Goal: Task Accomplishment & Management: Use online tool/utility

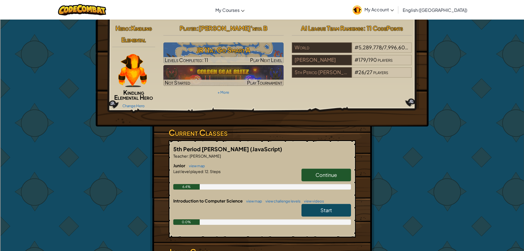
click at [318, 177] on span "Continue" at bounding box center [325, 174] width 21 height 6
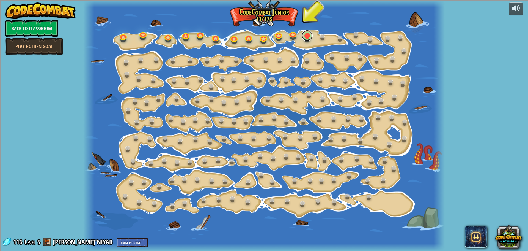
click at [307, 33] on link at bounding box center [307, 35] width 11 height 11
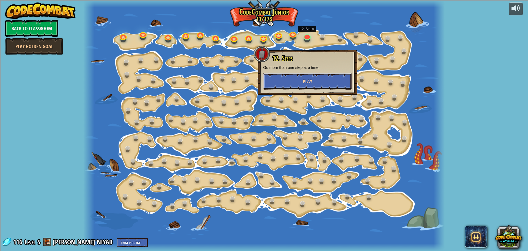
click at [286, 82] on button "Play" at bounding box center [307, 81] width 89 height 17
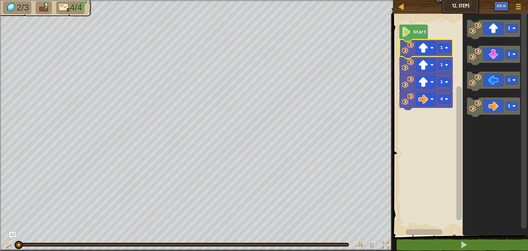
click at [404, 50] on image "Blockly Workspace" at bounding box center [408, 48] width 12 height 12
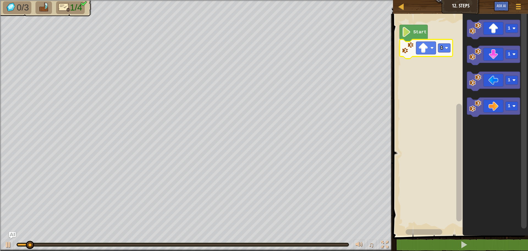
click at [445, 47] on image "Blockly Workspace" at bounding box center [446, 47] width 3 height 3
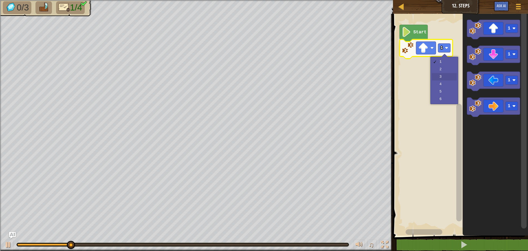
click at [442, 73] on rect "Blockly Workspace" at bounding box center [459, 123] width 137 height 224
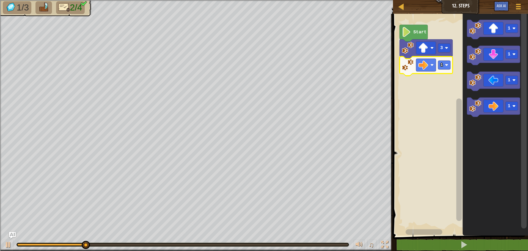
click at [443, 70] on icon "Blockly Workspace" at bounding box center [426, 65] width 53 height 19
click at [447, 65] on image "Blockly Workspace" at bounding box center [446, 64] width 3 height 3
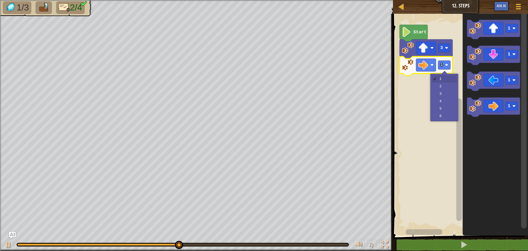
click at [440, 104] on rect "Blockly Workspace" at bounding box center [459, 123] width 137 height 224
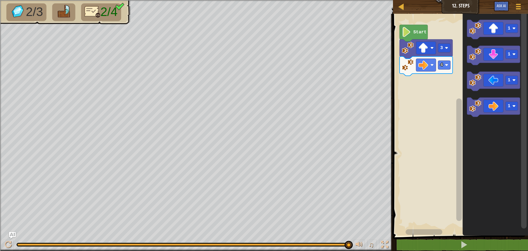
click at [475, 58] on image "Blockly Workspace" at bounding box center [475, 54] width 12 height 12
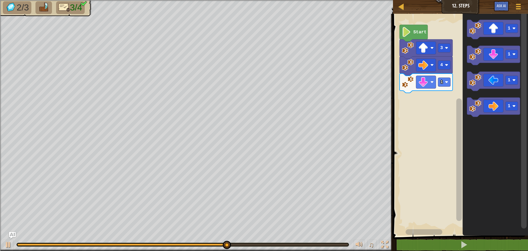
click at [0, 0] on div at bounding box center [0, 0] width 0 height 0
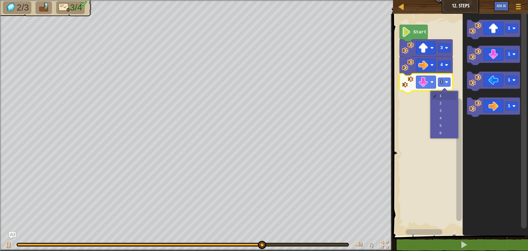
click at [443, 104] on rect "Blockly Workspace" at bounding box center [459, 123] width 137 height 224
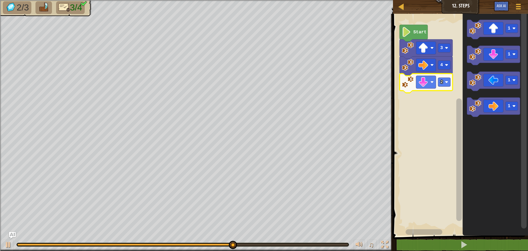
click at [447, 82] on image "Blockly Workspace" at bounding box center [446, 81] width 3 height 3
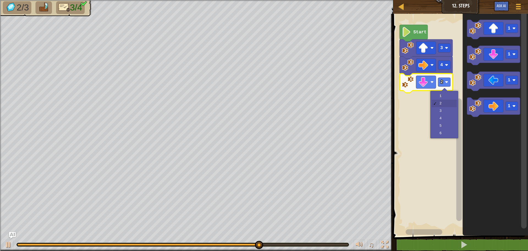
click at [442, 96] on rect "Blockly Workspace" at bounding box center [459, 123] width 137 height 224
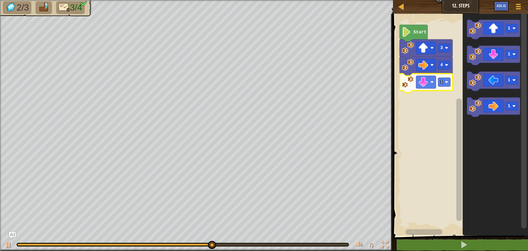
click at [445, 81] on image "Blockly Workspace" at bounding box center [446, 81] width 3 height 3
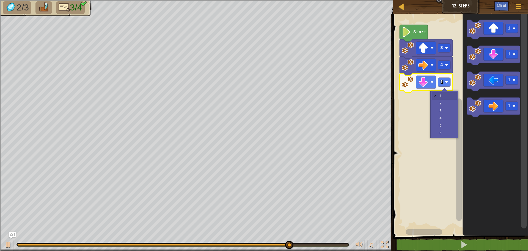
click at [446, 111] on rect "Blockly Workspace" at bounding box center [459, 123] width 137 height 224
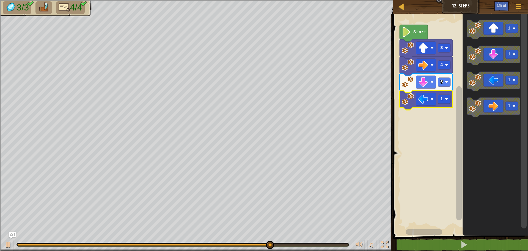
click at [447, 99] on image "Blockly Workspace" at bounding box center [446, 98] width 3 height 3
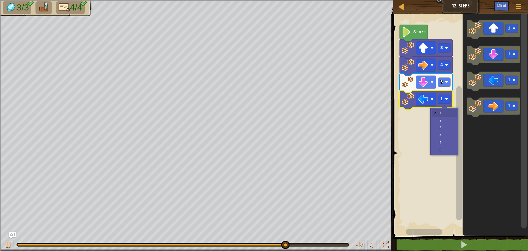
click at [445, 112] on rect "Blockly Workspace" at bounding box center [459, 123] width 137 height 224
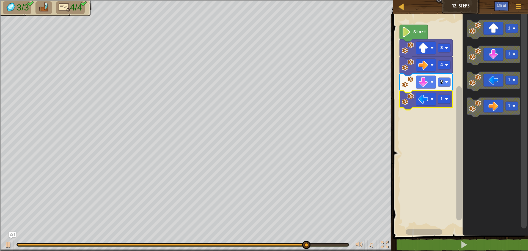
click at [448, 101] on rect "Blockly Workspace" at bounding box center [444, 99] width 12 height 9
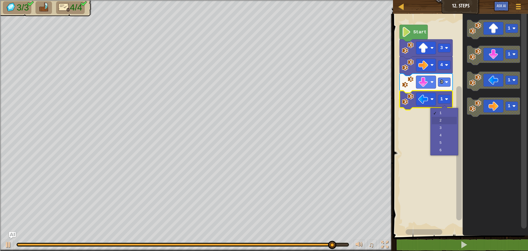
click at [443, 121] on rect "Blockly Workspace" at bounding box center [459, 123] width 137 height 224
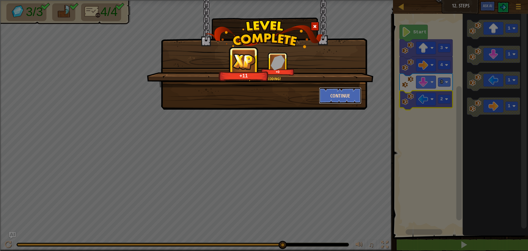
click at [346, 95] on button "Continue" at bounding box center [340, 95] width 43 height 17
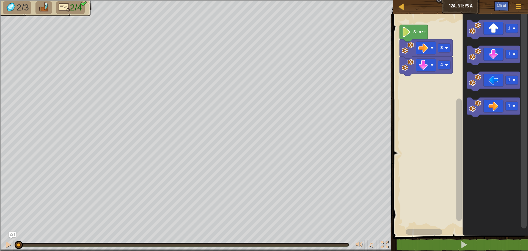
click at [0, 0] on div at bounding box center [0, 0] width 0 height 0
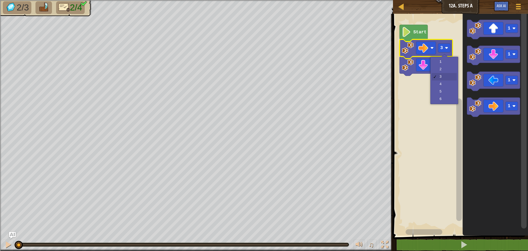
click at [444, 84] on rect "Blockly Workspace" at bounding box center [459, 123] width 137 height 224
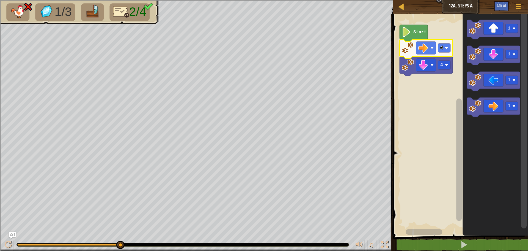
click at [135, 14] on span "2/4" at bounding box center [137, 12] width 17 height 14
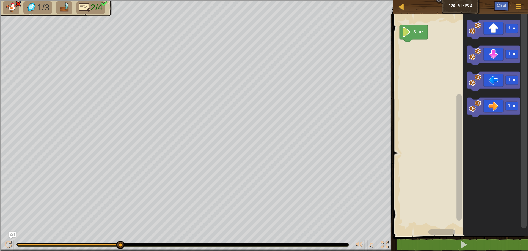
click at [422, 30] on text "Start" at bounding box center [419, 32] width 13 height 5
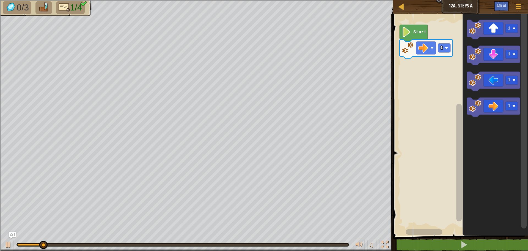
click at [441, 54] on icon "Blockly Workspace" at bounding box center [426, 48] width 53 height 19
click at [0, 0] on div at bounding box center [0, 0] width 0 height 0
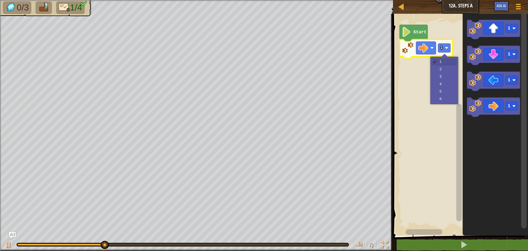
click at [442, 71] on rect "Blockly Workspace" at bounding box center [459, 123] width 137 height 224
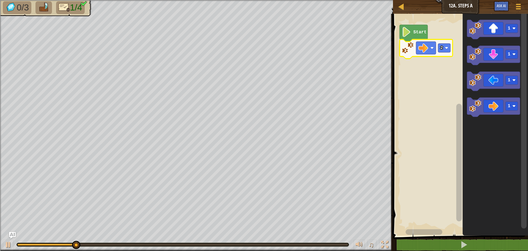
click at [446, 47] on image "Blockly Workspace" at bounding box center [446, 47] width 3 height 3
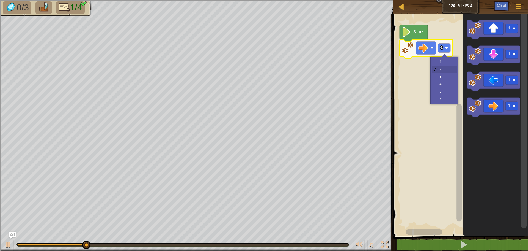
click at [448, 67] on rect "Blockly Workspace" at bounding box center [459, 123] width 137 height 224
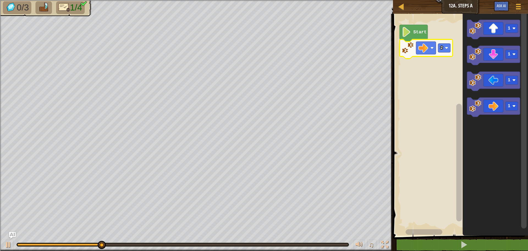
click at [447, 49] on image "Blockly Workspace" at bounding box center [446, 47] width 3 height 3
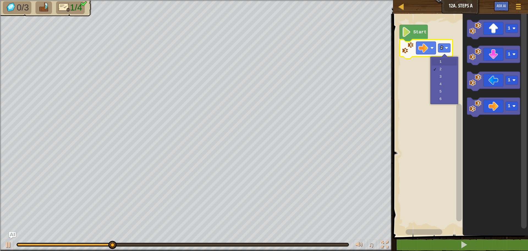
click at [447, 62] on rect "Blockly Workspace" at bounding box center [459, 123] width 137 height 224
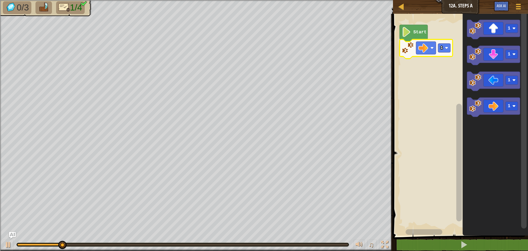
click at [0, 0] on div at bounding box center [0, 0] width 0 height 0
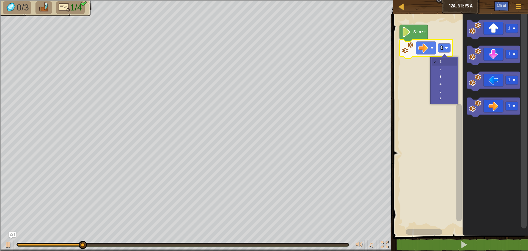
click at [445, 77] on rect "Blockly Workspace" at bounding box center [459, 123] width 137 height 224
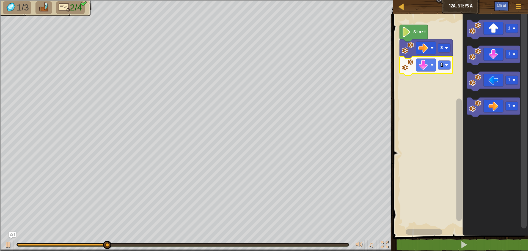
click at [0, 0] on div at bounding box center [0, 0] width 0 height 0
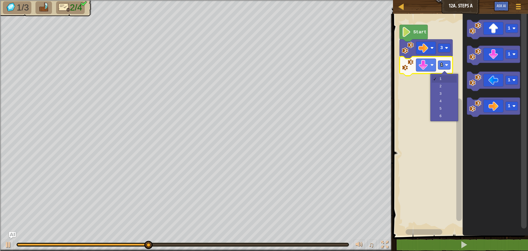
click at [442, 94] on rect "Blockly Workspace" at bounding box center [459, 123] width 137 height 224
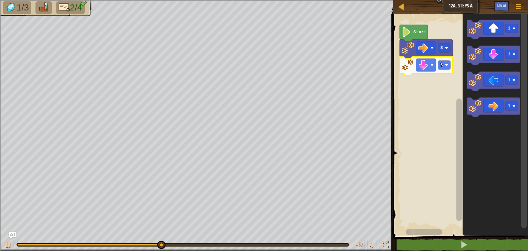
click at [442, 62] on text "3" at bounding box center [441, 64] width 3 height 5
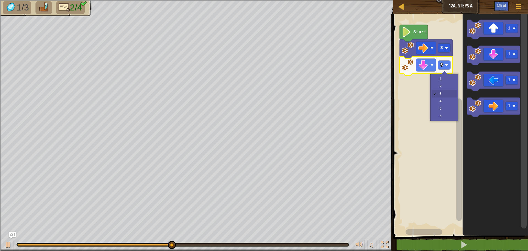
click at [444, 80] on rect "Blockly Workspace" at bounding box center [459, 123] width 137 height 224
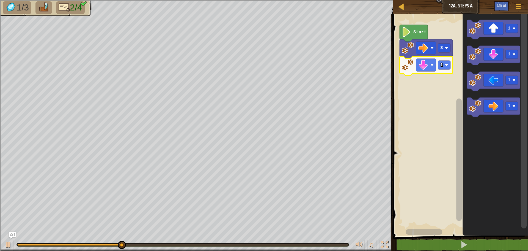
click at [0, 0] on div at bounding box center [0, 0] width 0 height 0
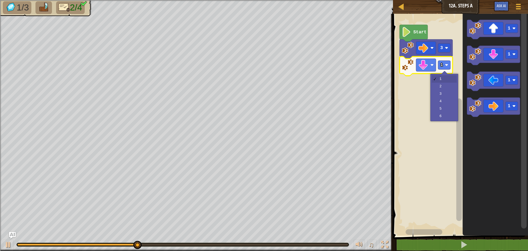
click at [446, 100] on rect "Blockly Workspace" at bounding box center [459, 123] width 137 height 224
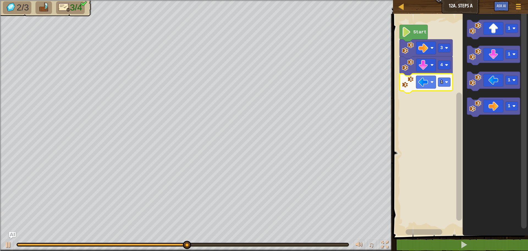
click at [0, 0] on div at bounding box center [0, 0] width 0 height 0
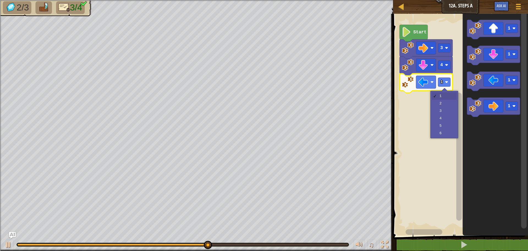
click at [442, 119] on rect "Blockly Workspace" at bounding box center [459, 123] width 137 height 224
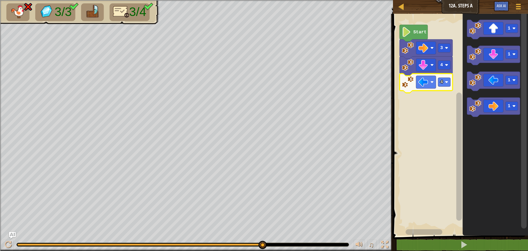
click at [444, 79] on rect "Blockly Workspace" at bounding box center [444, 82] width 12 height 9
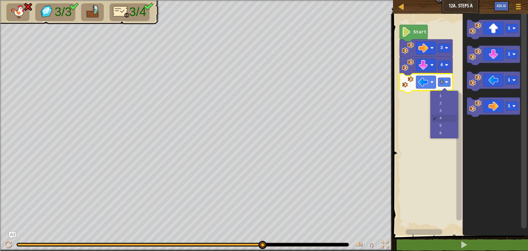
click at [446, 111] on rect "Blockly Workspace" at bounding box center [459, 123] width 137 height 224
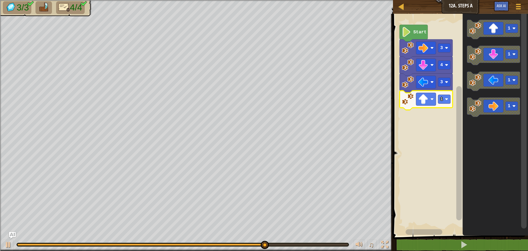
click at [440, 103] on rect "Blockly Workspace" at bounding box center [444, 99] width 12 height 9
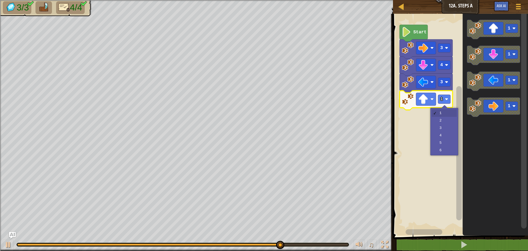
click at [443, 120] on rect "Blockly Workspace" at bounding box center [459, 123] width 137 height 224
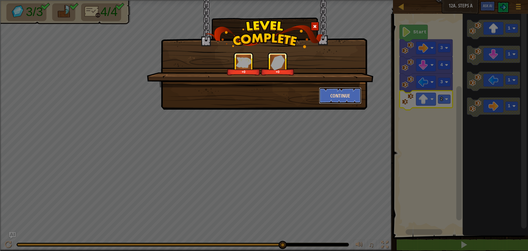
click at [333, 88] on button "Continue" at bounding box center [340, 95] width 43 height 17
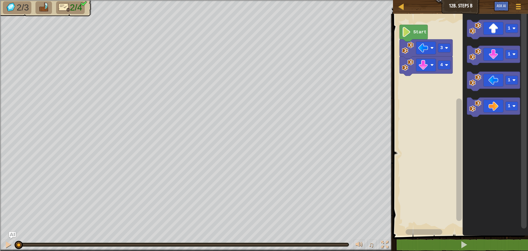
click at [444, 48] on rect "Blockly Workspace" at bounding box center [444, 47] width 12 height 9
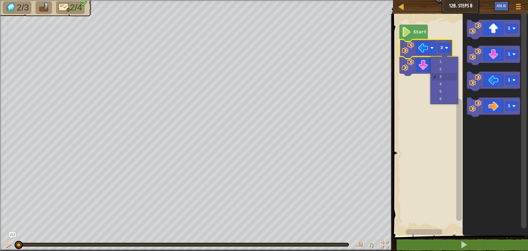
click at [445, 78] on rect "Blockly Workspace" at bounding box center [459, 123] width 137 height 224
click at [414, 34] on text "Start" at bounding box center [419, 32] width 13 height 5
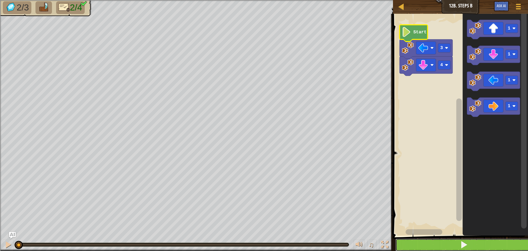
click at [480, 245] on button at bounding box center [463, 244] width 137 height 13
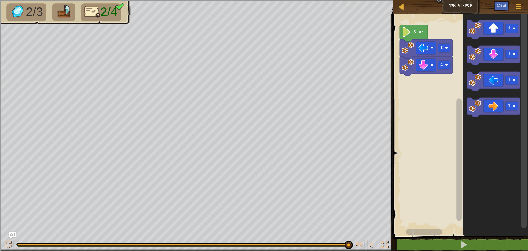
click at [106, 12] on span "2/4" at bounding box center [108, 12] width 17 height 14
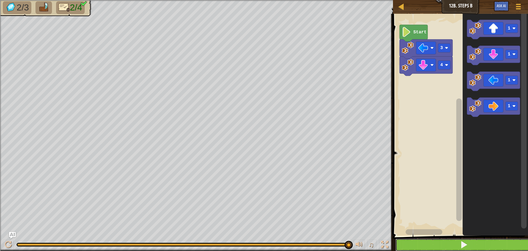
click at [487, 238] on button at bounding box center [463, 244] width 137 height 13
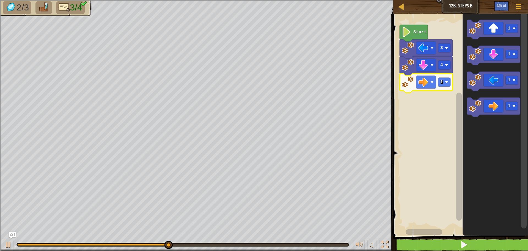
click at [442, 83] on text "1" at bounding box center [441, 81] width 3 height 5
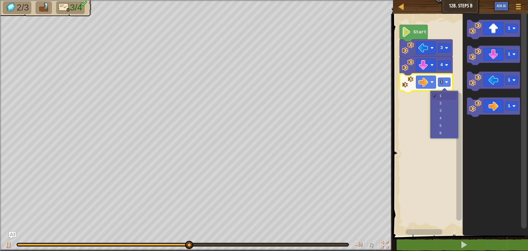
click at [444, 112] on rect "Blockly Workspace" at bounding box center [459, 123] width 137 height 224
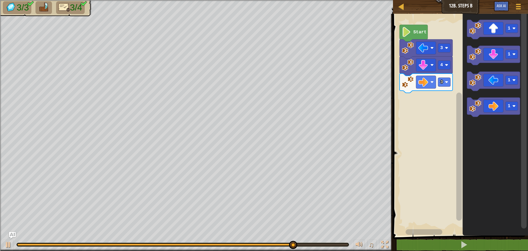
click at [481, 29] on image "Blockly Workspace" at bounding box center [475, 28] width 12 height 12
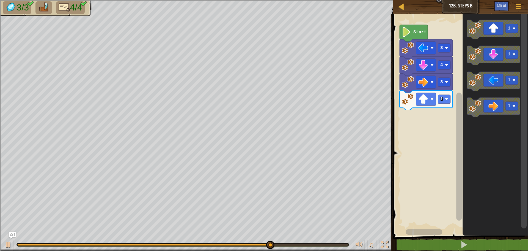
click at [447, 96] on rect "Blockly Workspace" at bounding box center [444, 99] width 12 height 9
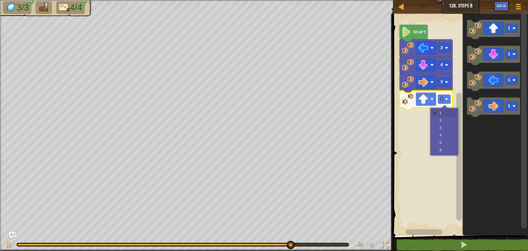
click at [442, 120] on rect "Blockly Workspace" at bounding box center [459, 123] width 137 height 224
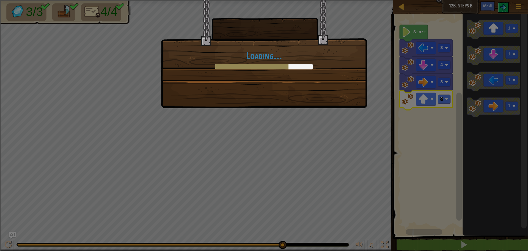
click at [349, 100] on div "Loading..." at bounding box center [264, 54] width 206 height 108
click at [349, 99] on div "Loading..." at bounding box center [264, 125] width 528 height 251
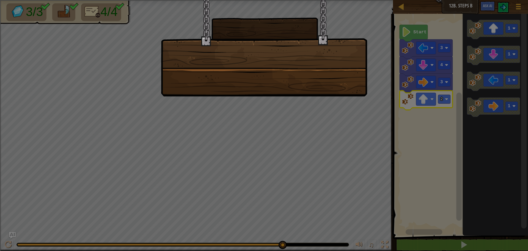
click at [347, 103] on div at bounding box center [264, 125] width 528 height 251
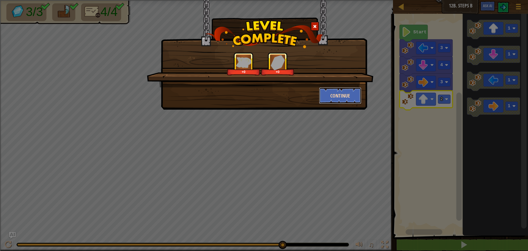
click at [344, 96] on button "Continue" at bounding box center [340, 95] width 43 height 17
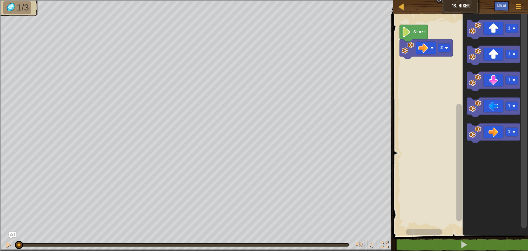
click at [441, 45] on text "2" at bounding box center [441, 47] width 3 height 5
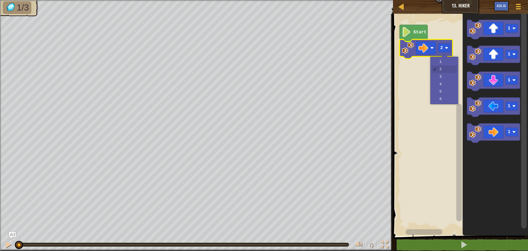
click at [445, 78] on rect "Blockly Workspace" at bounding box center [459, 123] width 137 height 224
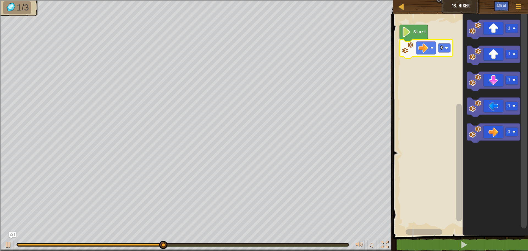
click at [450, 45] on rect "Blockly Workspace" at bounding box center [444, 47] width 12 height 9
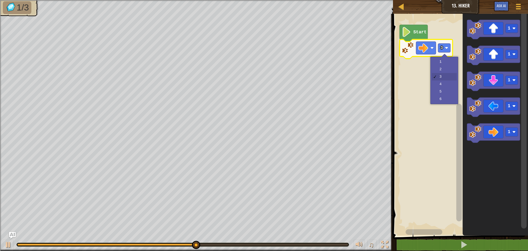
click at [444, 71] on rect "Blockly Workspace" at bounding box center [459, 123] width 137 height 224
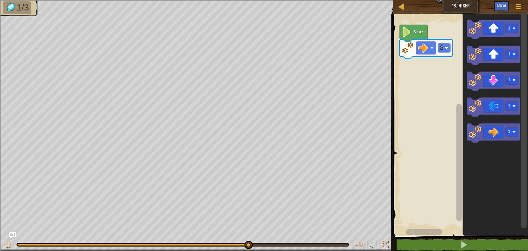
click at [467, 39] on icon "Blockly Workspace" at bounding box center [495, 123] width 65 height 224
click at [473, 31] on image "Blockly Workspace" at bounding box center [475, 28] width 12 height 12
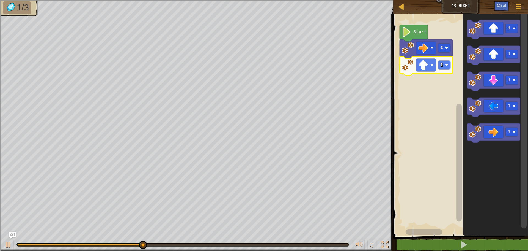
click at [444, 64] on rect "Blockly Workspace" at bounding box center [444, 65] width 12 height 9
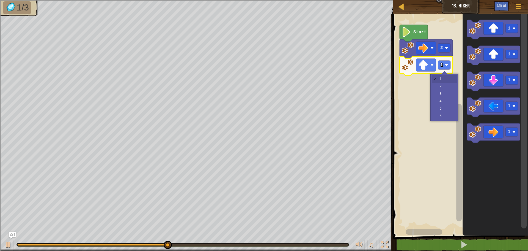
click at [447, 95] on rect "Blockly Workspace" at bounding box center [459, 123] width 137 height 224
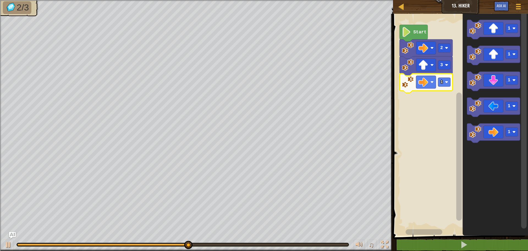
click at [444, 83] on rect "Blockly Workspace" at bounding box center [444, 82] width 12 height 9
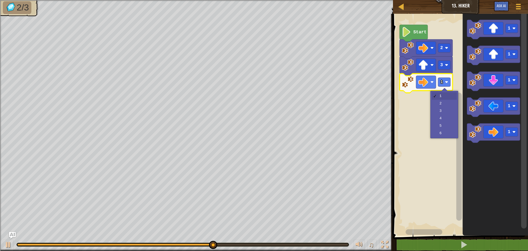
click at [446, 105] on rect "Blockly Workspace" at bounding box center [459, 123] width 137 height 224
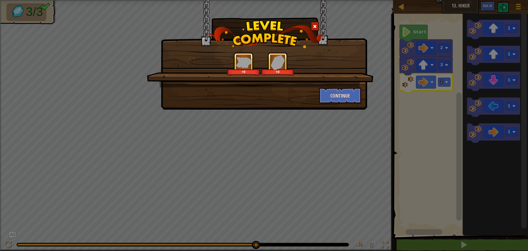
click at [336, 95] on button "Continue" at bounding box center [340, 95] width 43 height 17
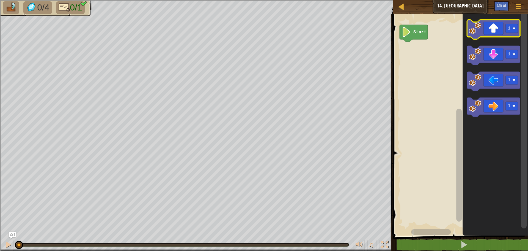
click at [479, 29] on image "Blockly Workspace" at bounding box center [475, 28] width 12 height 12
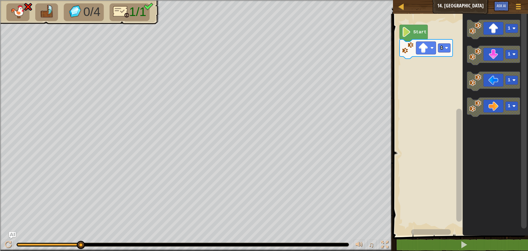
click at [126, 14] on img at bounding box center [121, 11] width 16 height 13
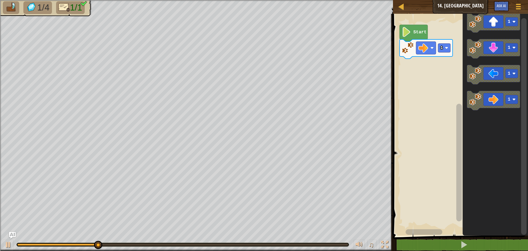
click at [448, 50] on rect "Blockly Workspace" at bounding box center [444, 47] width 12 height 9
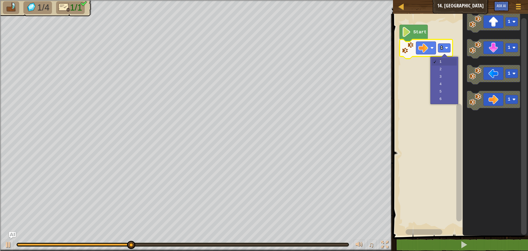
click at [442, 77] on rect "Blockly Workspace" at bounding box center [459, 123] width 137 height 224
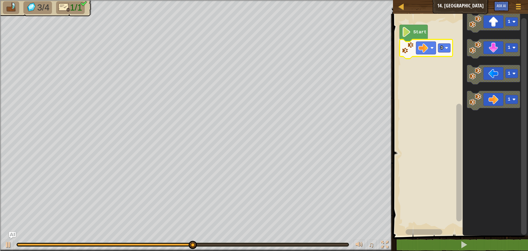
click at [451, 47] on icon "Blockly Workspace" at bounding box center [426, 48] width 53 height 19
click at [446, 48] on image "Blockly Workspace" at bounding box center [446, 47] width 3 height 3
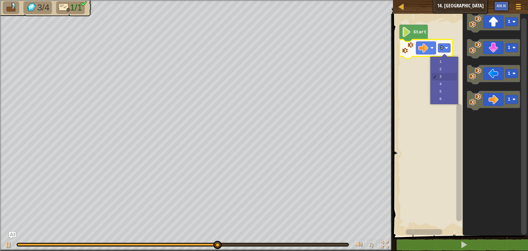
click at [446, 61] on rect "Blockly Workspace" at bounding box center [459, 123] width 137 height 224
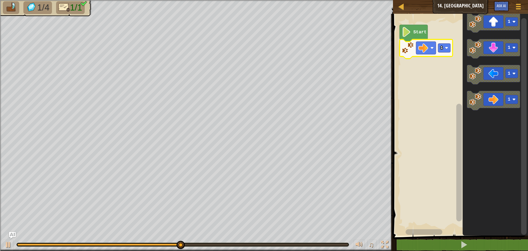
click at [0, 0] on div at bounding box center [0, 0] width 0 height 0
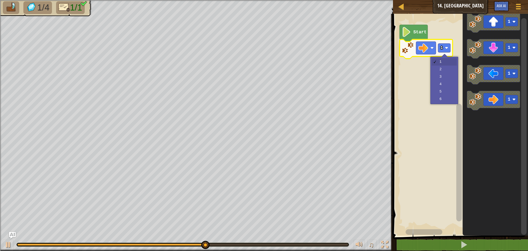
click at [448, 78] on rect "Blockly Workspace" at bounding box center [459, 123] width 137 height 224
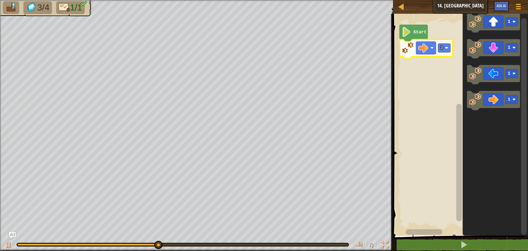
click at [0, 0] on div at bounding box center [0, 0] width 0 height 0
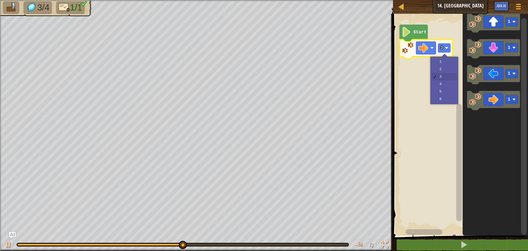
click at [443, 86] on rect "Blockly Workspace" at bounding box center [459, 123] width 137 height 224
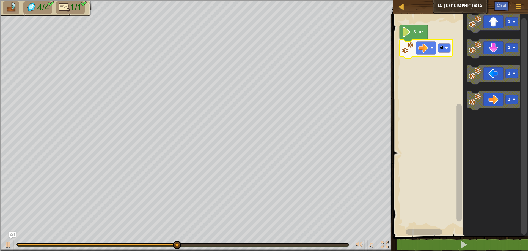
click at [447, 45] on rect "Blockly Workspace" at bounding box center [444, 47] width 12 height 9
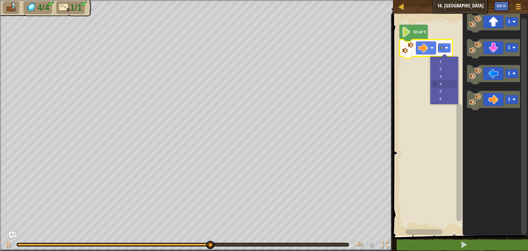
click at [445, 92] on rect "Blockly Workspace" at bounding box center [459, 123] width 137 height 224
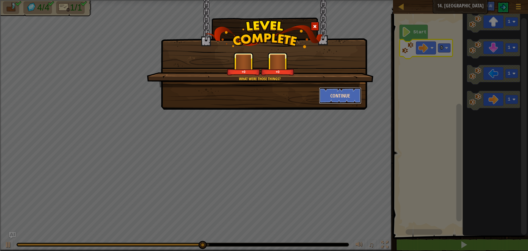
click at [340, 91] on button "Continue" at bounding box center [340, 95] width 43 height 17
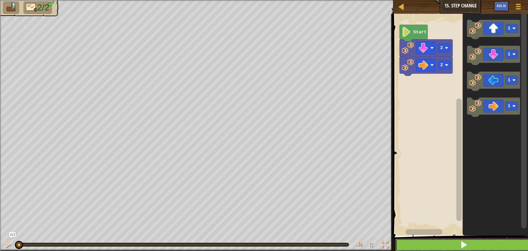
click at [469, 243] on button at bounding box center [463, 244] width 137 height 13
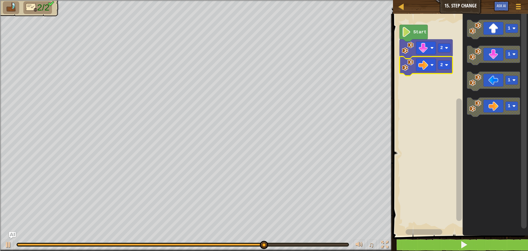
click at [442, 67] on text "2" at bounding box center [441, 64] width 3 height 5
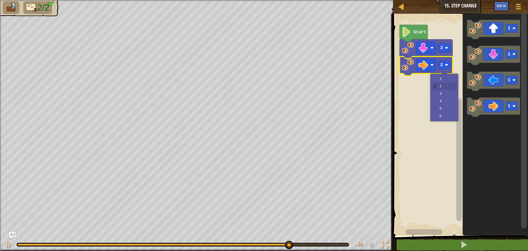
click at [447, 78] on rect "Blockly Workspace" at bounding box center [459, 123] width 137 height 224
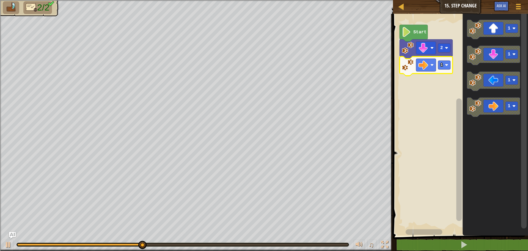
click at [0, 0] on div at bounding box center [0, 0] width 0 height 0
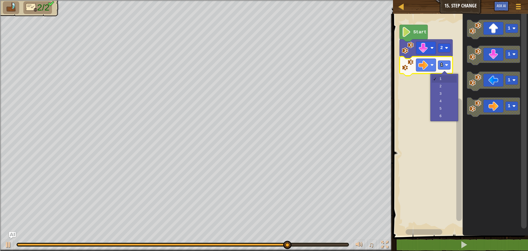
click at [445, 111] on rect "Blockly Workspace" at bounding box center [459, 123] width 137 height 224
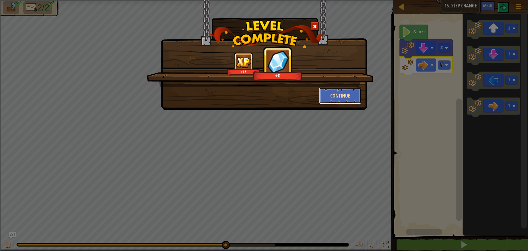
click at [345, 93] on button "Continue" at bounding box center [340, 95] width 43 height 17
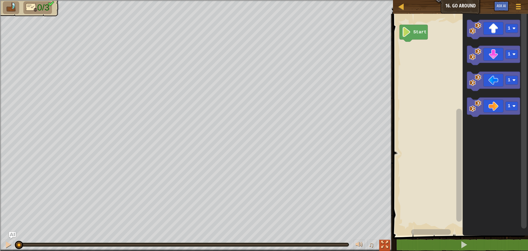
click at [383, 244] on div at bounding box center [384, 244] width 7 height 7
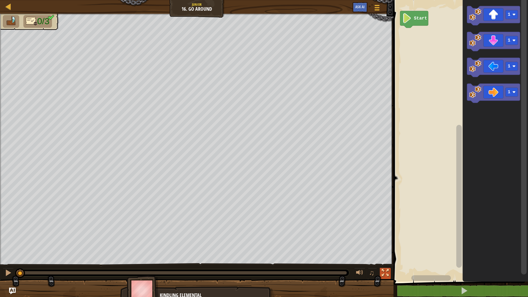
click at [388, 250] on div at bounding box center [385, 272] width 7 height 7
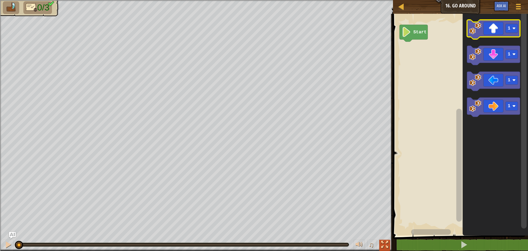
click at [476, 31] on image "Blockly Workspace" at bounding box center [475, 28] width 12 height 12
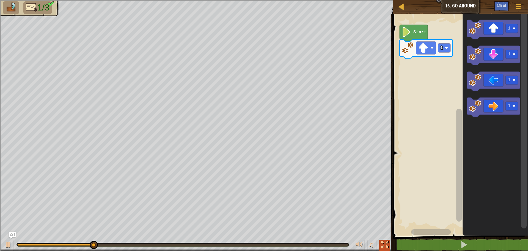
click at [444, 48] on rect "Blockly Workspace" at bounding box center [444, 47] width 12 height 9
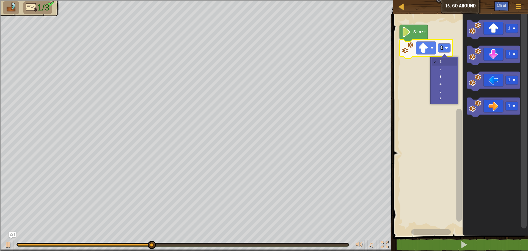
click at [444, 70] on rect "Blockly Workspace" at bounding box center [459, 123] width 137 height 224
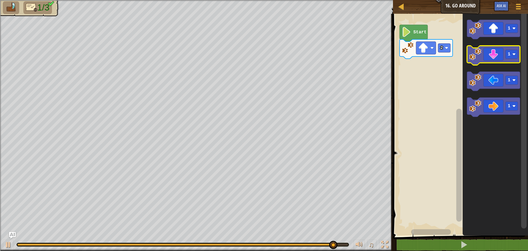
click at [473, 56] on image "Blockly Workspace" at bounding box center [475, 54] width 12 height 12
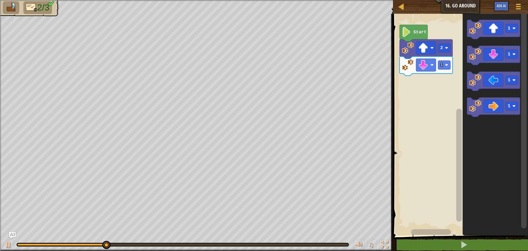
click at [448, 61] on rect "Blockly Workspace" at bounding box center [444, 65] width 12 height 9
click at [441, 65] on text "1" at bounding box center [441, 64] width 3 height 5
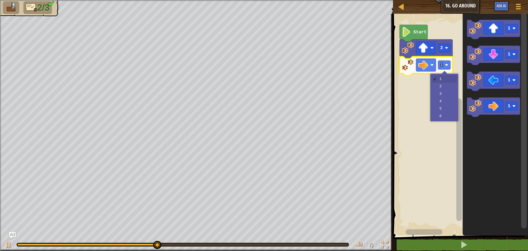
click at [446, 94] on rect "Blockly Workspace" at bounding box center [459, 123] width 137 height 224
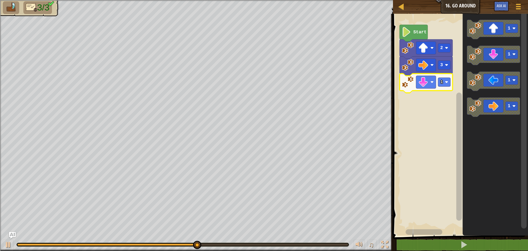
click at [444, 81] on rect "Blockly Workspace" at bounding box center [444, 82] width 12 height 9
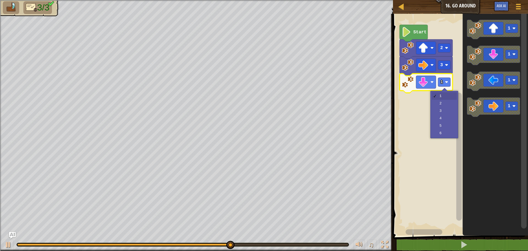
click at [445, 103] on rect "Blockly Workspace" at bounding box center [459, 123] width 137 height 224
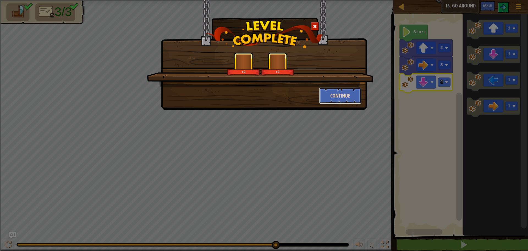
click at [343, 94] on button "Continue" at bounding box center [340, 95] width 43 height 17
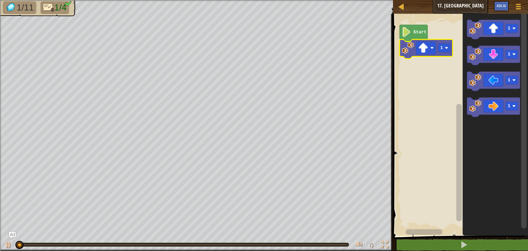
click at [444, 53] on icon "Blockly Workspace" at bounding box center [426, 48] width 53 height 19
click at [443, 48] on rect "Blockly Workspace" at bounding box center [444, 47] width 12 height 9
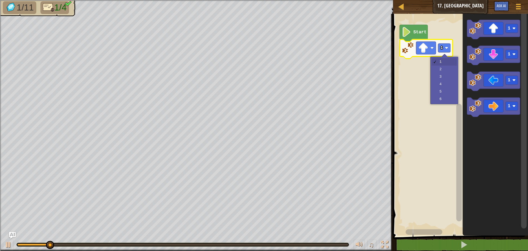
click at [444, 78] on rect "Blockly Workspace" at bounding box center [459, 123] width 137 height 224
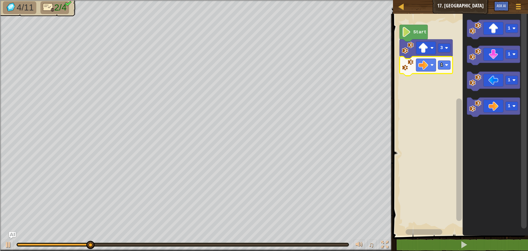
click at [443, 66] on rect "Blockly Workspace" at bounding box center [444, 65] width 12 height 9
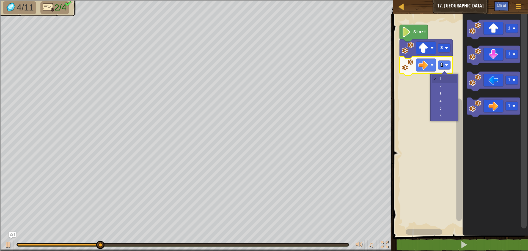
click at [447, 95] on rect "Blockly Workspace" at bounding box center [459, 123] width 137 height 224
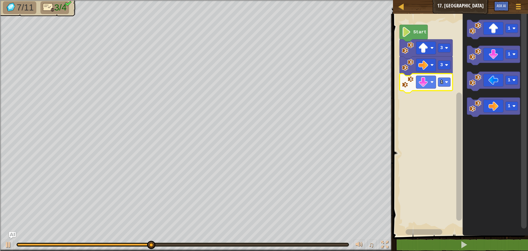
click at [440, 87] on icon "Blockly Workspace" at bounding box center [426, 82] width 53 height 19
click at [0, 0] on div at bounding box center [0, 0] width 0 height 0
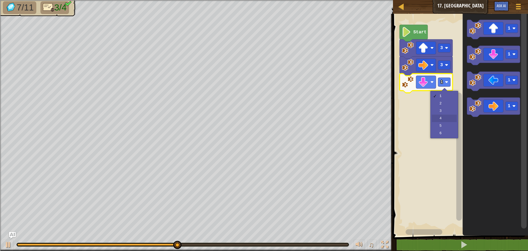
click at [445, 119] on rect "Blockly Workspace" at bounding box center [459, 123] width 137 height 224
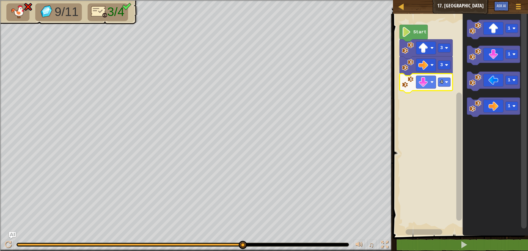
click at [99, 10] on img at bounding box center [99, 11] width 16 height 13
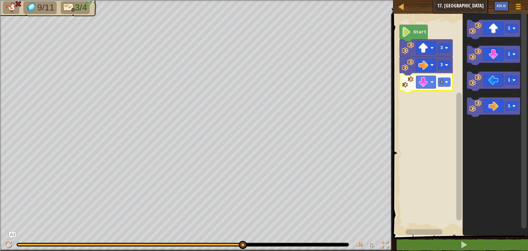
click at [446, 84] on rect "Blockly Workspace" at bounding box center [444, 82] width 12 height 9
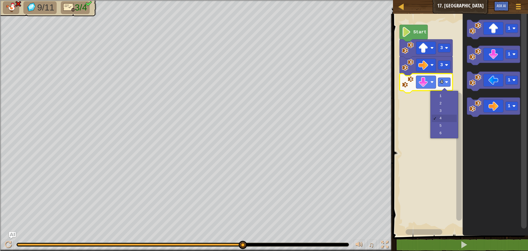
click at [444, 112] on rect "Blockly Workspace" at bounding box center [459, 123] width 137 height 224
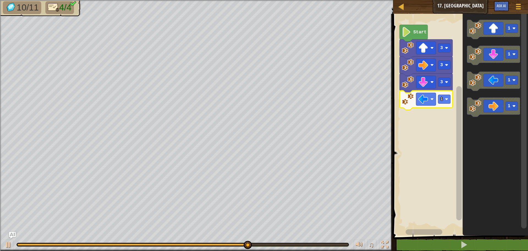
click at [0, 0] on div at bounding box center [0, 0] width 0 height 0
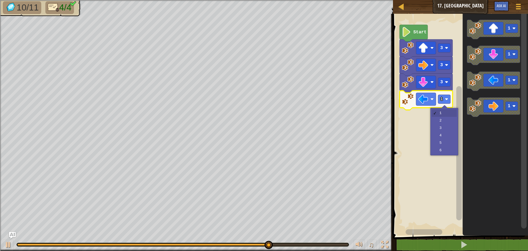
click at [445, 135] on rect "Blockly Workspace" at bounding box center [459, 123] width 137 height 224
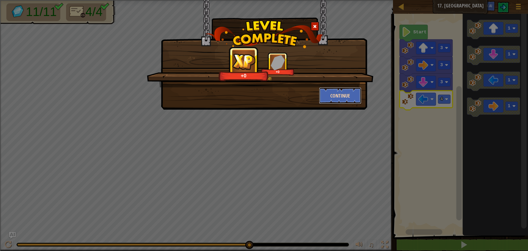
click at [345, 95] on button "Continue" at bounding box center [340, 95] width 43 height 17
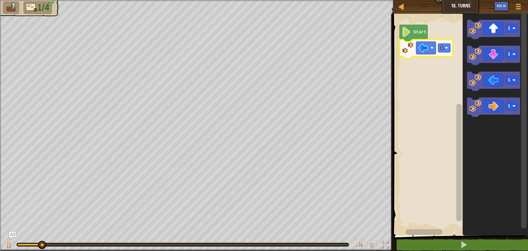
click at [449, 47] on rect "Blockly Workspace" at bounding box center [444, 47] width 12 height 9
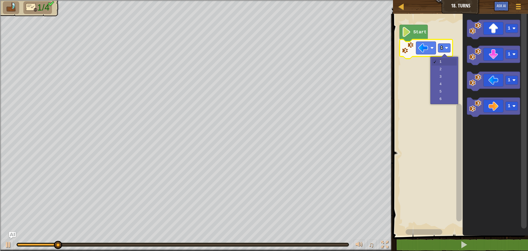
click at [444, 70] on rect "Blockly Workspace" at bounding box center [459, 123] width 137 height 224
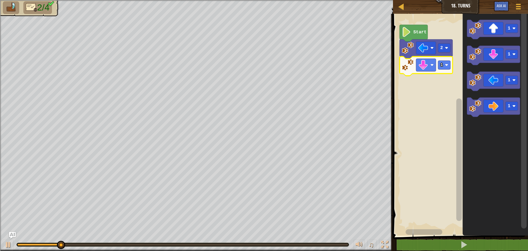
click at [449, 70] on icon "Blockly Workspace" at bounding box center [426, 65] width 53 height 19
click at [448, 67] on rect "Blockly Workspace" at bounding box center [444, 65] width 12 height 9
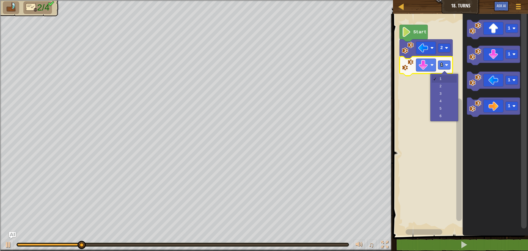
click at [445, 87] on rect "Blockly Workspace" at bounding box center [459, 123] width 137 height 224
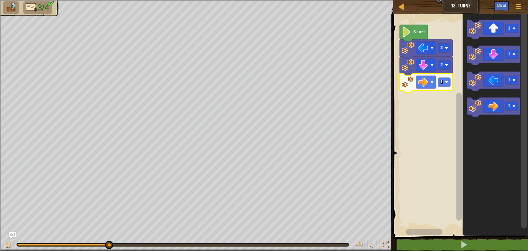
click at [443, 80] on rect "Blockly Workspace" at bounding box center [444, 82] width 12 height 9
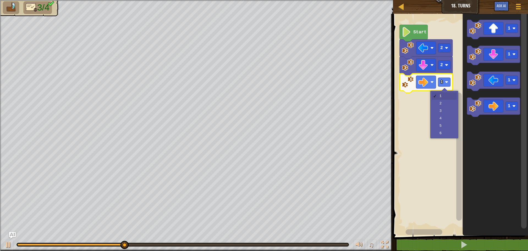
click at [443, 119] on rect "Blockly Workspace" at bounding box center [459, 123] width 137 height 224
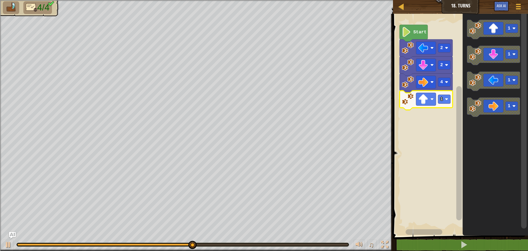
click at [446, 98] on image "Blockly Workspace" at bounding box center [446, 98] width 3 height 3
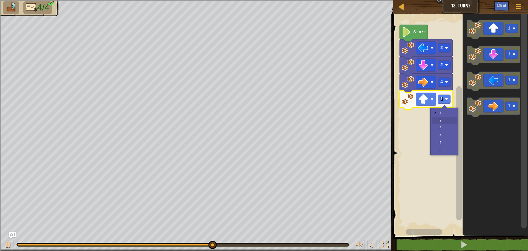
click at [446, 120] on rect "Blockly Workspace" at bounding box center [459, 123] width 137 height 224
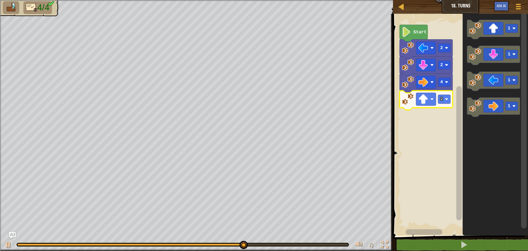
click at [445, 97] on rect "Blockly Workspace" at bounding box center [444, 99] width 12 height 9
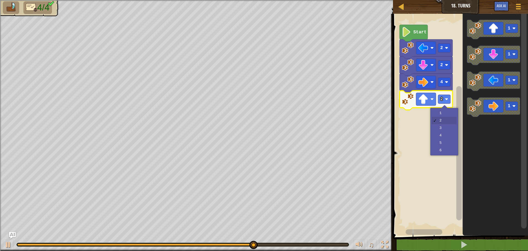
click at [450, 111] on rect "Blockly Workspace" at bounding box center [459, 123] width 137 height 224
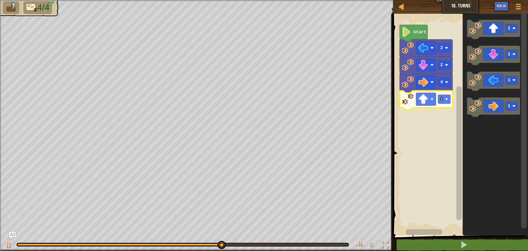
click at [0, 0] on div at bounding box center [0, 0] width 0 height 0
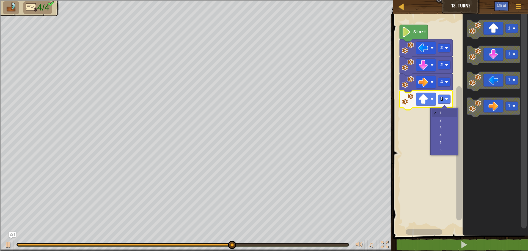
click at [446, 128] on rect "Blockly Workspace" at bounding box center [459, 123] width 137 height 224
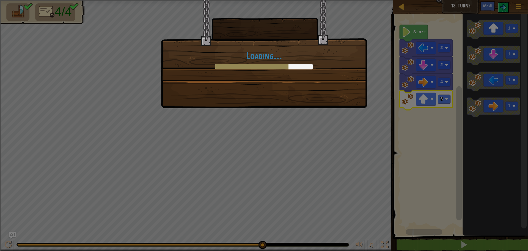
click at [347, 100] on div "Loading..." at bounding box center [264, 54] width 206 height 108
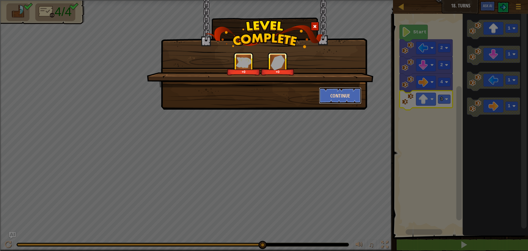
click at [351, 95] on button "Continue" at bounding box center [340, 95] width 43 height 17
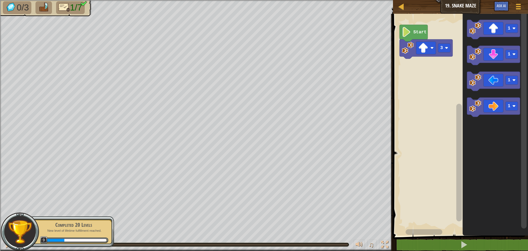
click at [446, 48] on image "Blockly Workspace" at bounding box center [446, 47] width 3 height 3
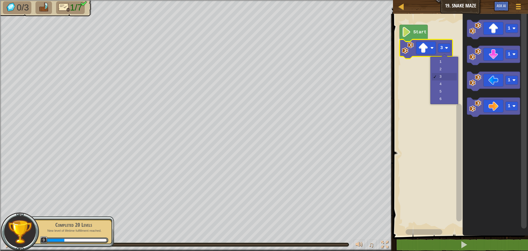
click at [442, 79] on rect "Blockly Workspace" at bounding box center [459, 123] width 137 height 224
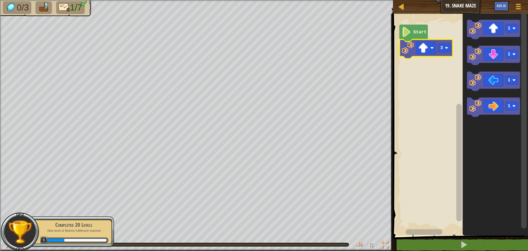
click at [0, 0] on div at bounding box center [0, 0] width 0 height 0
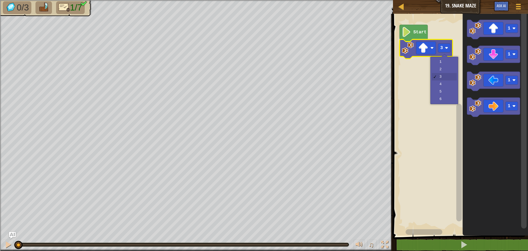
click at [438, 86] on rect "Blockly Workspace" at bounding box center [459, 123] width 137 height 224
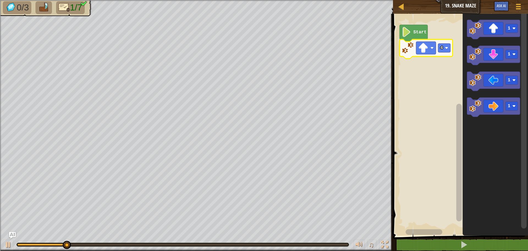
click at [444, 49] on rect "Blockly Workspace" at bounding box center [444, 47] width 12 height 9
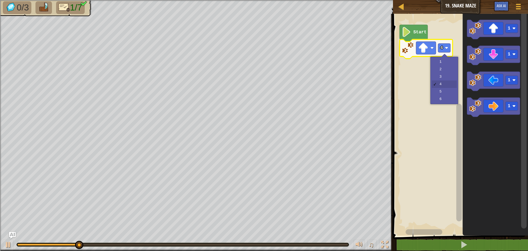
click at [448, 60] on rect "Blockly Workspace" at bounding box center [459, 123] width 137 height 224
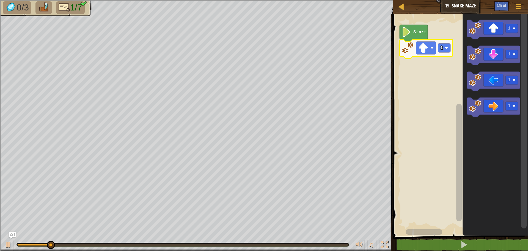
click at [441, 47] on text "1" at bounding box center [441, 47] width 3 height 5
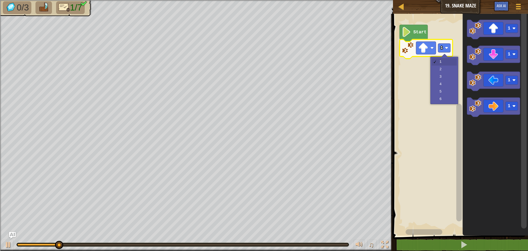
click at [445, 78] on rect "Blockly Workspace" at bounding box center [459, 123] width 137 height 224
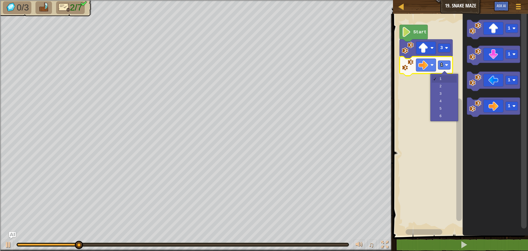
click at [442, 86] on rect "Blockly Workspace" at bounding box center [459, 123] width 137 height 224
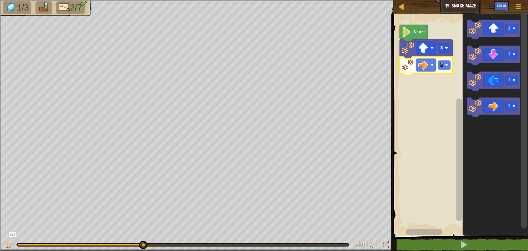
click at [445, 49] on rect "Blockly Workspace" at bounding box center [444, 47] width 12 height 9
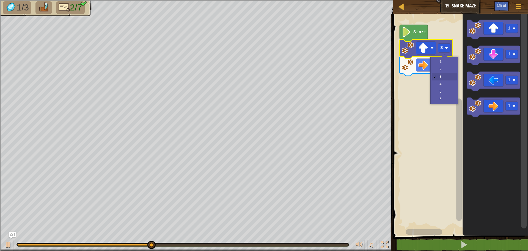
click at [446, 62] on rect "Blockly Workspace" at bounding box center [444, 65] width 12 height 9
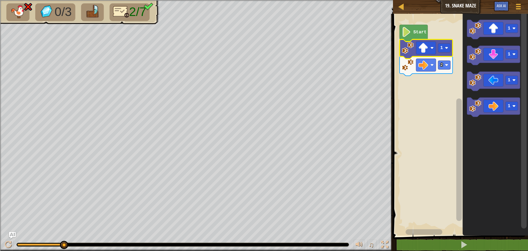
click at [131, 13] on span "2/7" at bounding box center [137, 12] width 17 height 14
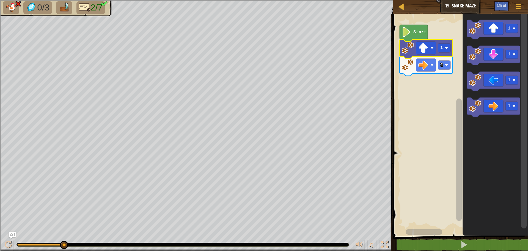
click at [444, 53] on icon "Blockly Workspace" at bounding box center [426, 48] width 53 height 19
click at [445, 49] on image "Blockly Workspace" at bounding box center [446, 47] width 3 height 3
click at [446, 78] on rect "Blockly Workspace" at bounding box center [459, 123] width 137 height 224
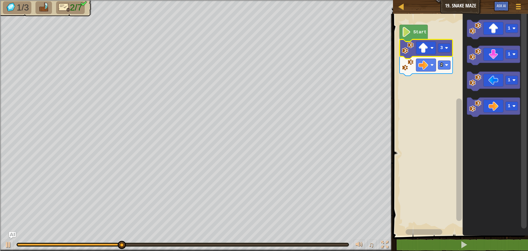
click at [474, 38] on icon "Blockly Workspace" at bounding box center [493, 29] width 53 height 19
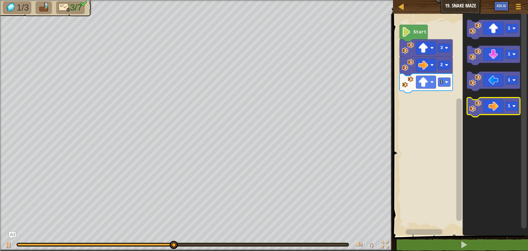
click at [477, 109] on image "Blockly Workspace" at bounding box center [475, 106] width 12 height 12
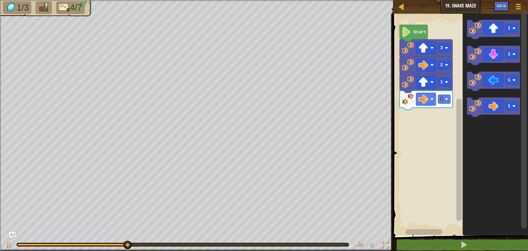
click at [0, 0] on div at bounding box center [0, 0] width 0 height 0
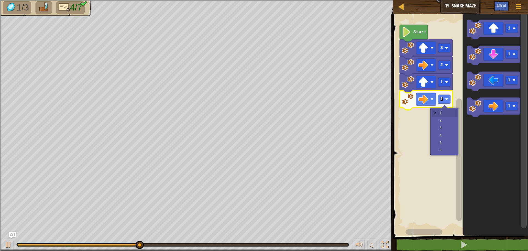
click at [441, 120] on rect "Blockly Workspace" at bounding box center [459, 123] width 137 height 224
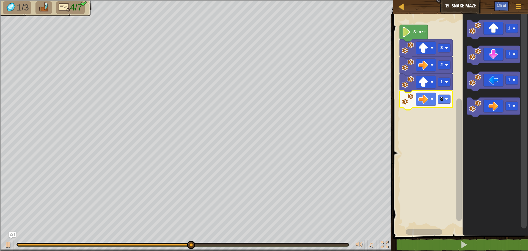
click at [478, 53] on image "Blockly Workspace" at bounding box center [475, 54] width 12 height 12
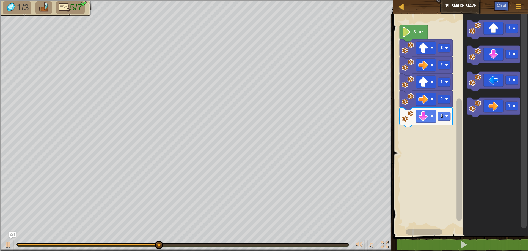
click at [447, 119] on rect "Blockly Workspace" at bounding box center [444, 116] width 12 height 9
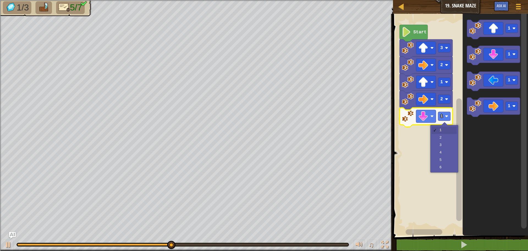
click at [446, 136] on rect "Blockly Workspace" at bounding box center [459, 123] width 137 height 224
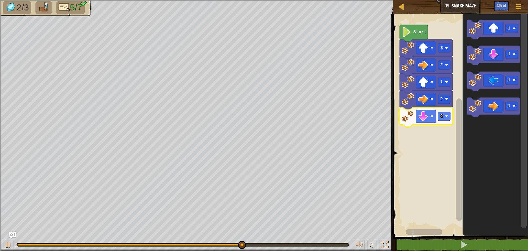
click at [474, 110] on image "Blockly Workspace" at bounding box center [475, 106] width 12 height 12
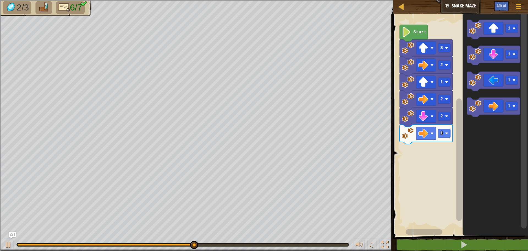
click at [0, 0] on div at bounding box center [0, 0] width 0 height 0
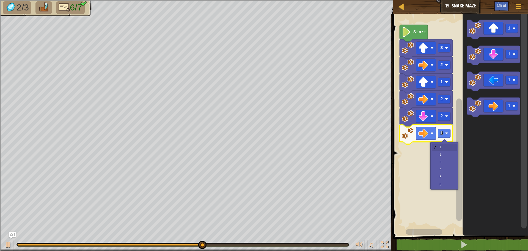
click at [446, 157] on rect "Blockly Workspace" at bounding box center [459, 123] width 137 height 224
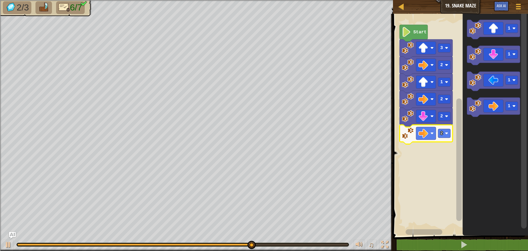
click at [476, 35] on icon "Blockly Workspace" at bounding box center [493, 29] width 53 height 19
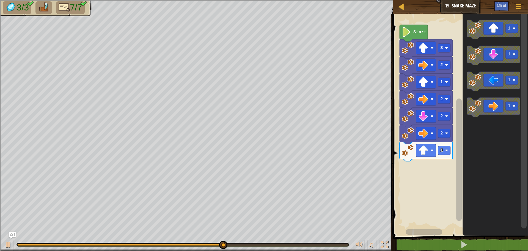
click at [446, 150] on image "Blockly Workspace" at bounding box center [446, 150] width 3 height 3
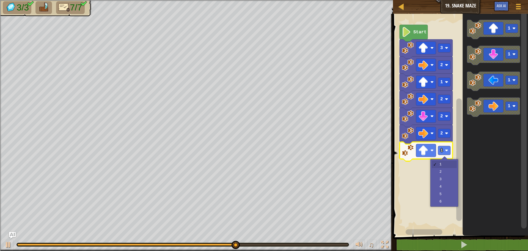
click at [450, 169] on rect "Blockly Workspace" at bounding box center [459, 123] width 137 height 224
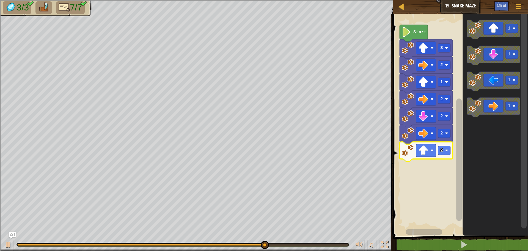
click at [446, 152] on image "Blockly Workspace" at bounding box center [446, 150] width 3 height 3
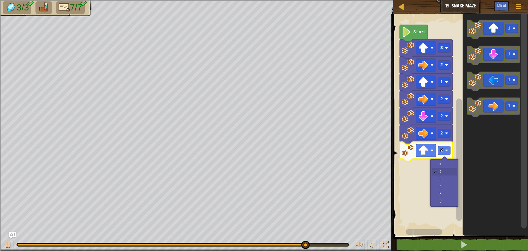
click at [443, 178] on rect "Blockly Workspace" at bounding box center [459, 123] width 137 height 224
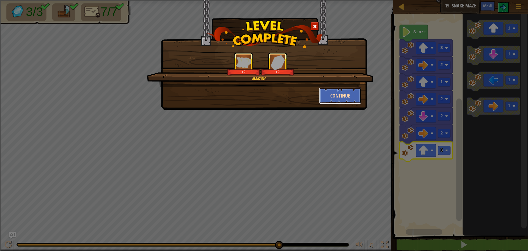
click at [334, 94] on button "Continue" at bounding box center [340, 95] width 43 height 17
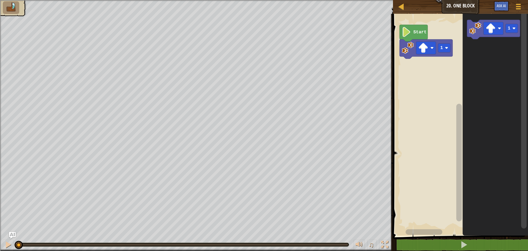
click at [446, 14] on rect "Blockly Workspace" at bounding box center [459, 123] width 137 height 224
click at [0, 0] on div at bounding box center [0, 0] width 0 height 0
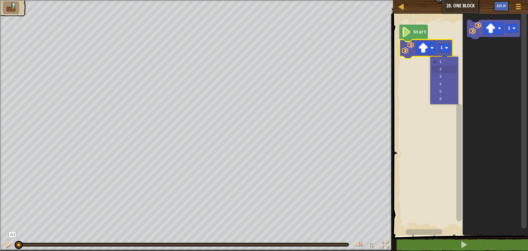
click at [445, 70] on rect "Blockly Workspace" at bounding box center [459, 123] width 137 height 224
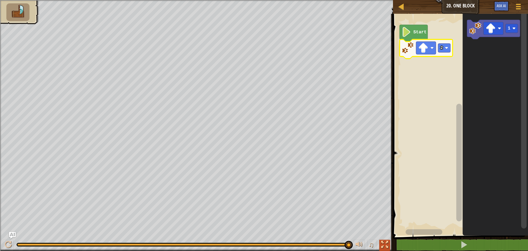
click at [386, 243] on div at bounding box center [384, 244] width 7 height 7
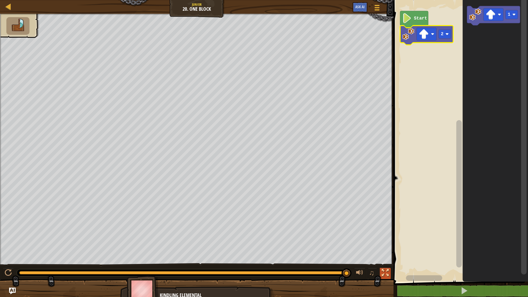
click at [475, 12] on image "Blockly Workspace" at bounding box center [475, 15] width 12 height 12
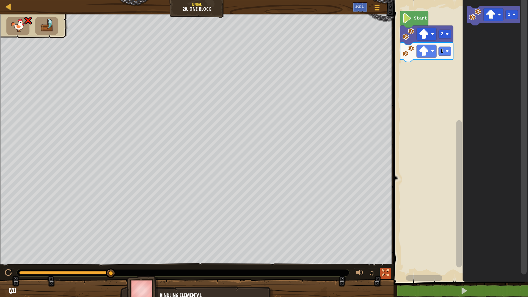
click at [432, 49] on rect "Blockly Workspace" at bounding box center [427, 51] width 20 height 13
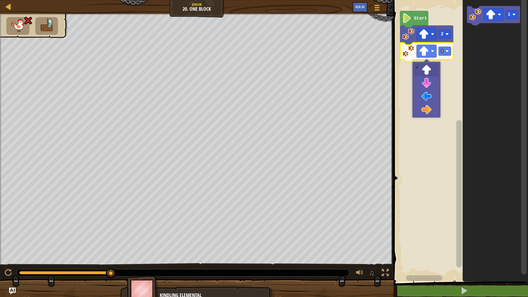
click at [425, 98] on rect "Blockly Workspace" at bounding box center [460, 139] width 136 height 284
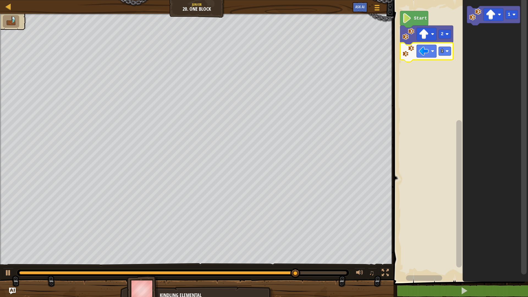
click at [473, 21] on icon "Blockly Workspace" at bounding box center [493, 15] width 53 height 19
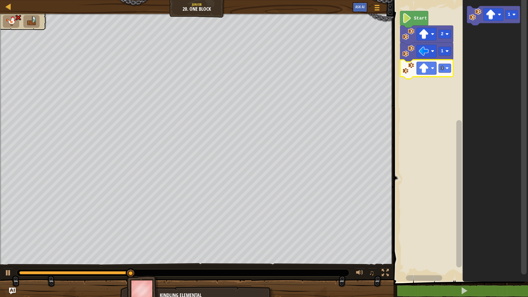
click at [441, 67] on rect "Blockly Workspace" at bounding box center [445, 68] width 12 height 9
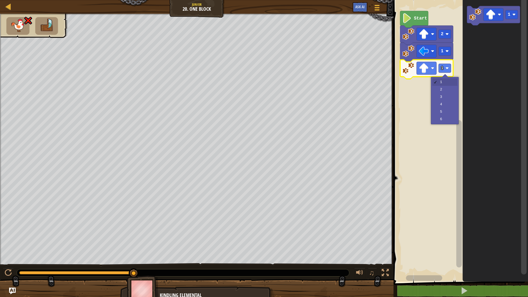
click at [429, 70] on rect "Blockly Workspace" at bounding box center [427, 68] width 20 height 13
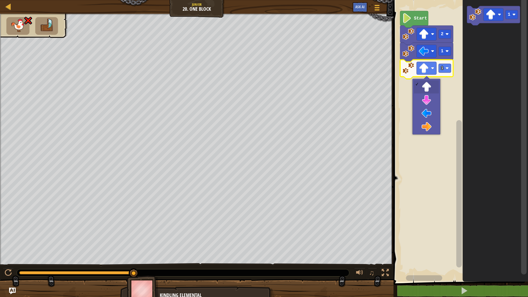
click at [425, 112] on rect "Blockly Workspace" at bounding box center [460, 139] width 136 height 284
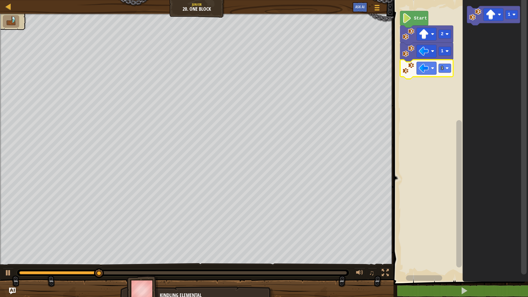
click at [0, 0] on div at bounding box center [0, 0] width 0 height 0
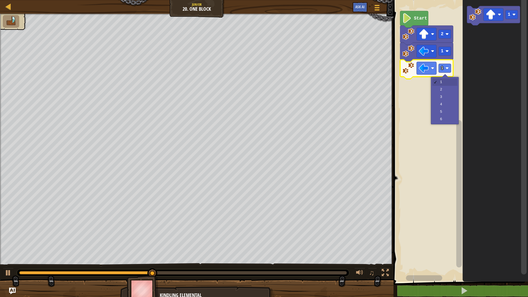
click at [448, 91] on rect "Blockly Workspace" at bounding box center [460, 139] width 136 height 284
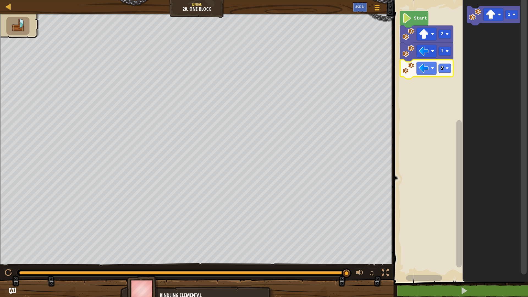
click at [477, 19] on image "Blockly Workspace" at bounding box center [475, 15] width 12 height 12
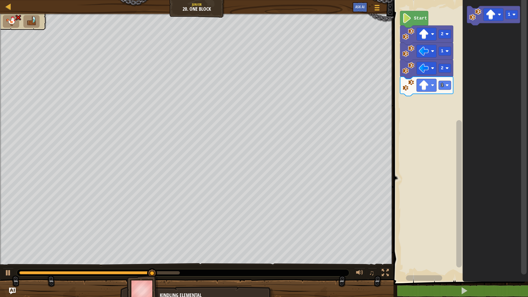
click at [425, 87] on image "Blockly Workspace" at bounding box center [424, 85] width 10 height 10
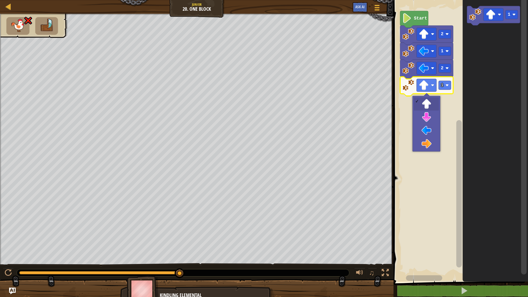
click at [423, 119] on rect "Blockly Workspace" at bounding box center [460, 139] width 136 height 284
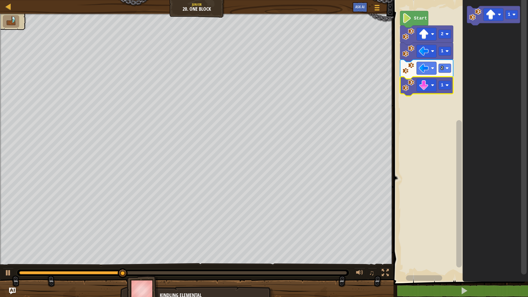
click at [0, 0] on div at bounding box center [0, 0] width 0 height 0
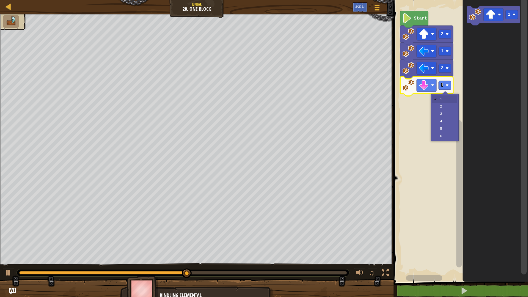
click at [443, 111] on rect "Blockly Workspace" at bounding box center [460, 139] width 136 height 284
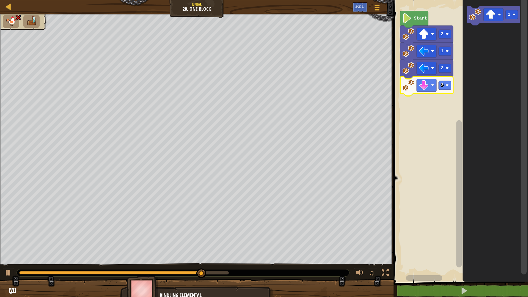
click at [449, 87] on image "Blockly Workspace" at bounding box center [447, 85] width 3 height 3
click at [446, 108] on rect "Blockly Workspace" at bounding box center [460, 139] width 136 height 284
click at [478, 15] on image "Blockly Workspace" at bounding box center [475, 15] width 12 height 12
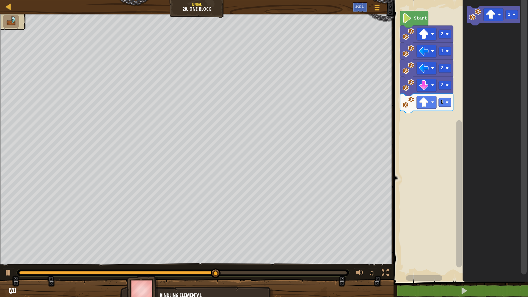
click at [475, 17] on image "Blockly Workspace" at bounding box center [475, 15] width 12 height 12
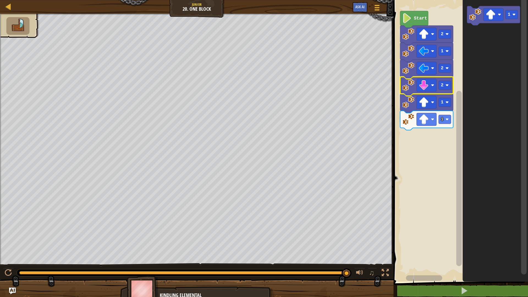
click at [409, 87] on image "Blockly Workspace" at bounding box center [408, 85] width 12 height 12
click at [430, 85] on rect "Blockly Workspace" at bounding box center [427, 85] width 20 height 13
click at [406, 155] on rect "Blockly Workspace" at bounding box center [460, 139] width 136 height 284
click at [430, 120] on rect "Blockly Workspace" at bounding box center [427, 119] width 20 height 13
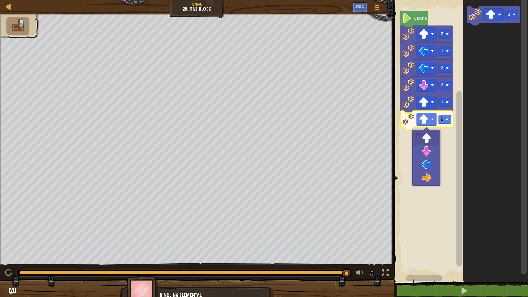
click at [426, 152] on rect "Blockly Workspace" at bounding box center [460, 139] width 136 height 284
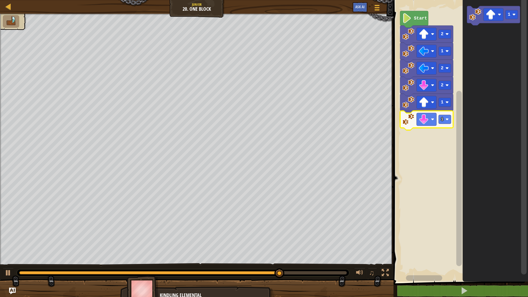
click at [431, 120] on rect "Blockly Workspace" at bounding box center [427, 119] width 20 height 13
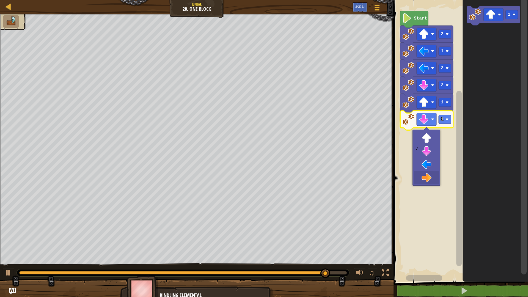
click at [429, 176] on rect "Blockly Workspace" at bounding box center [460, 139] width 136 height 284
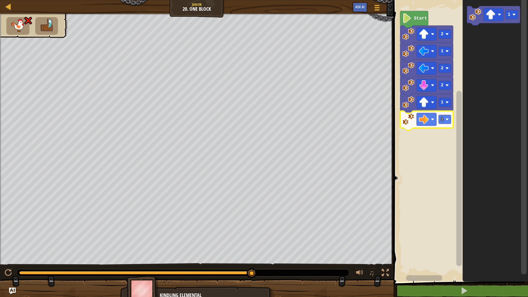
click at [429, 119] on rect "Blockly Workspace" at bounding box center [427, 119] width 20 height 13
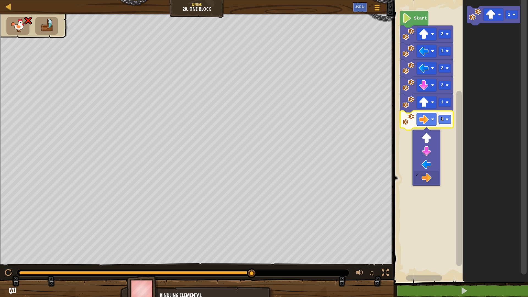
click at [430, 152] on rect "Blockly Workspace" at bounding box center [460, 139] width 136 height 284
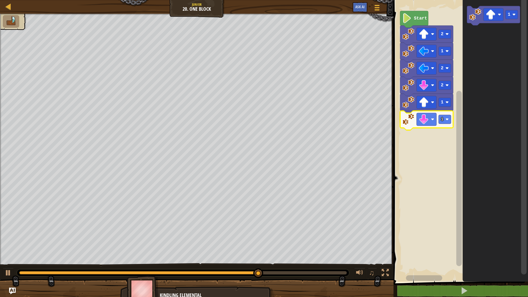
click at [471, 17] on image "Blockly Workspace" at bounding box center [475, 15] width 12 height 12
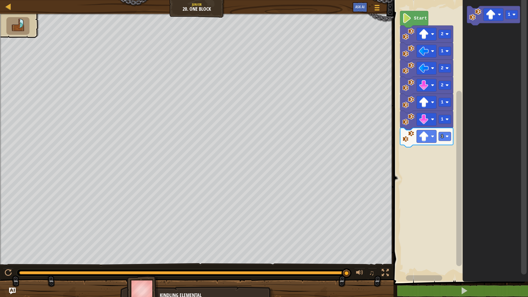
click at [445, 136] on rect "Blockly Workspace" at bounding box center [445, 136] width 12 height 9
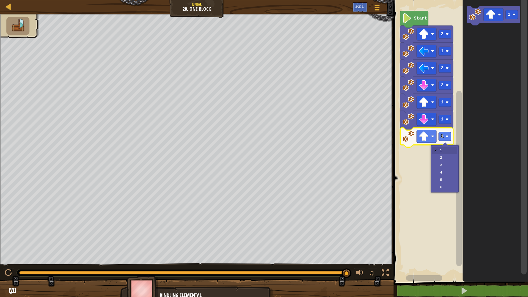
click at [427, 139] on image "Blockly Workspace" at bounding box center [424, 136] width 10 height 10
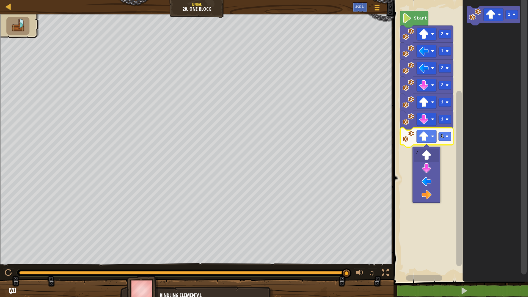
click at [429, 196] on rect "Blockly Workspace" at bounding box center [460, 139] width 136 height 284
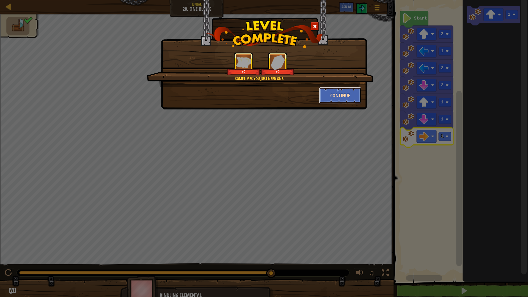
click at [348, 102] on button "Continue" at bounding box center [340, 95] width 43 height 17
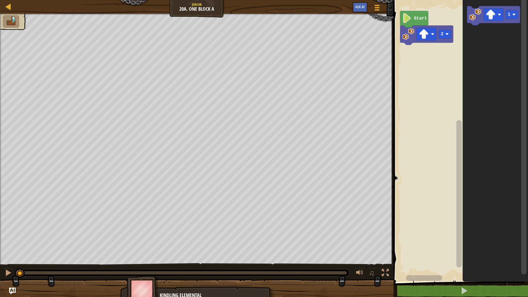
drag, startPoint x: 203, startPoint y: 12, endPoint x: 160, endPoint y: 4, distance: 43.5
click at [196, 11] on div "Map Junior 20a. One Block A Game Menu Ask AI" at bounding box center [197, 7] width 394 height 14
click at [7, 7] on div at bounding box center [8, 6] width 7 height 7
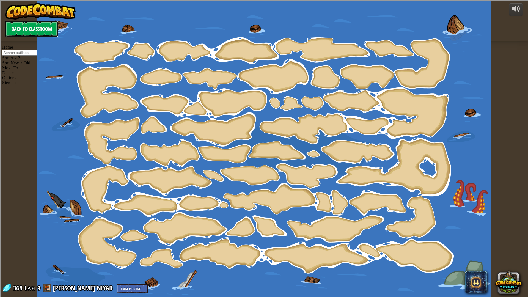
click at [31, 30] on link "Back to Classroom" at bounding box center [31, 29] width 53 height 17
